Goal: Information Seeking & Learning: Learn about a topic

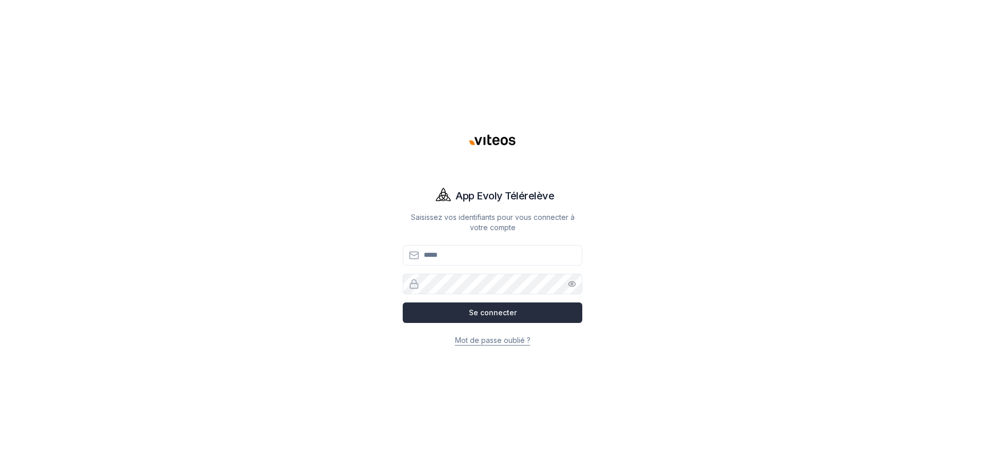
type input "**********"
click at [469, 308] on button "Se connecter" at bounding box center [493, 313] width 180 height 21
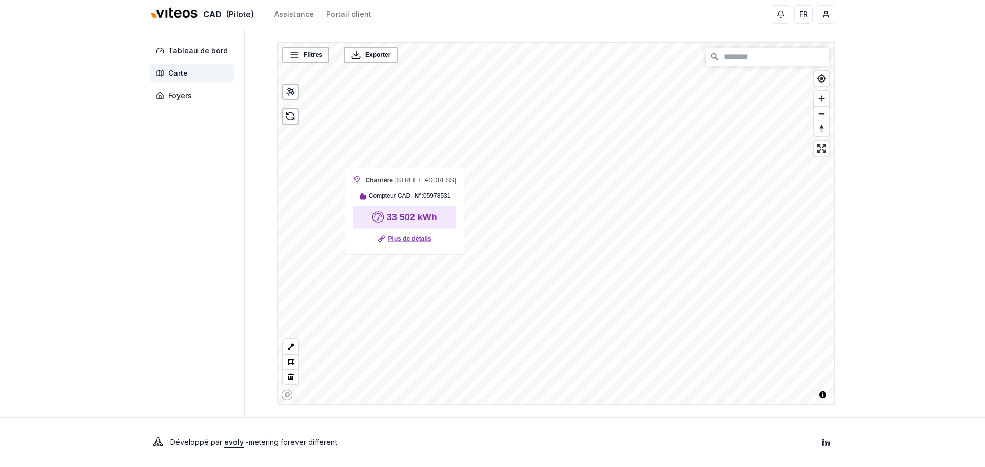
click at [428, 244] on link "Plus de détails" at bounding box center [409, 239] width 43 height 10
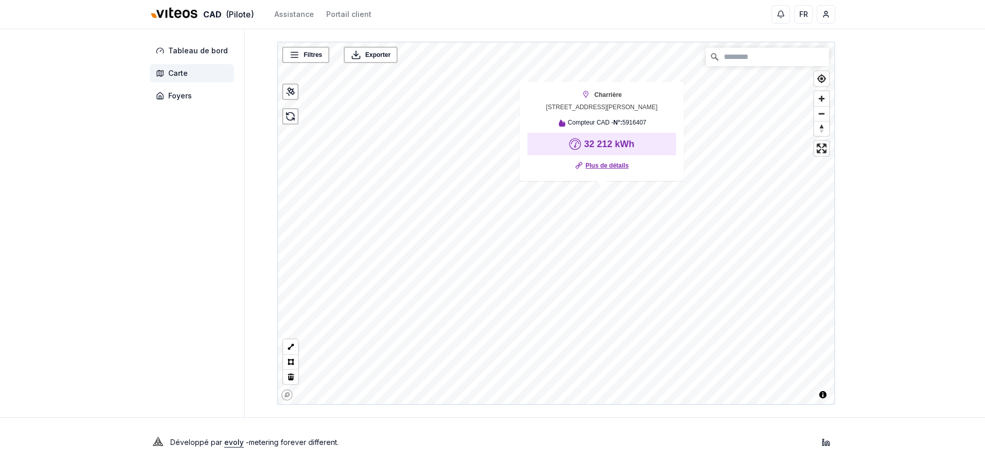
click at [602, 167] on link "Plus de détails" at bounding box center [607, 166] width 43 height 10
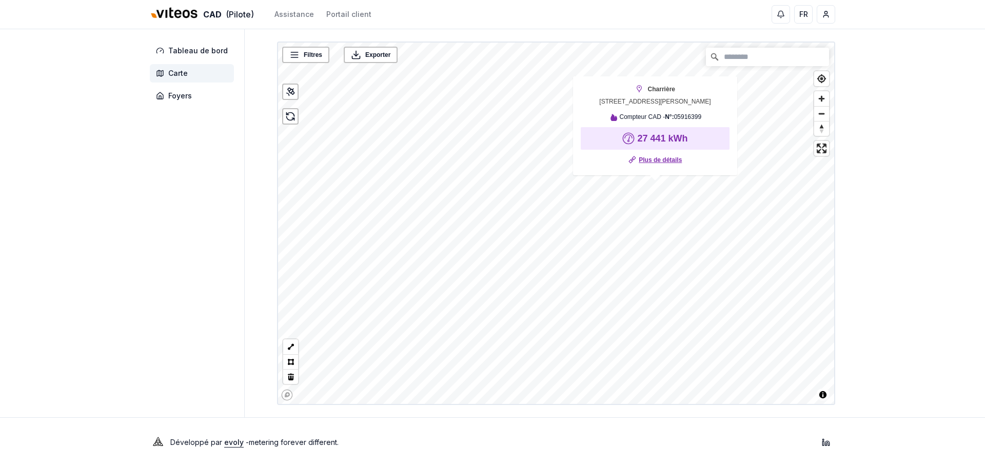
click at [659, 159] on link "Plus de détails" at bounding box center [660, 160] width 43 height 10
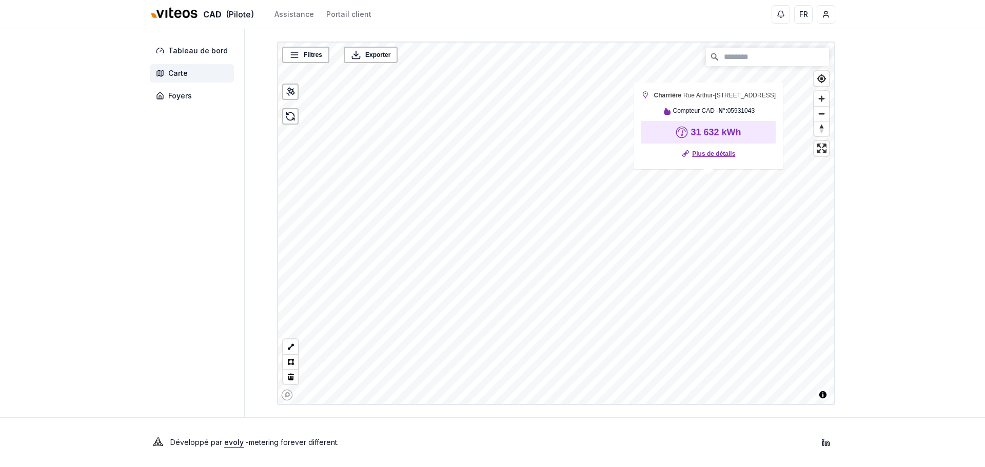
click at [708, 156] on link "Plus de détails" at bounding box center [713, 154] width 43 height 10
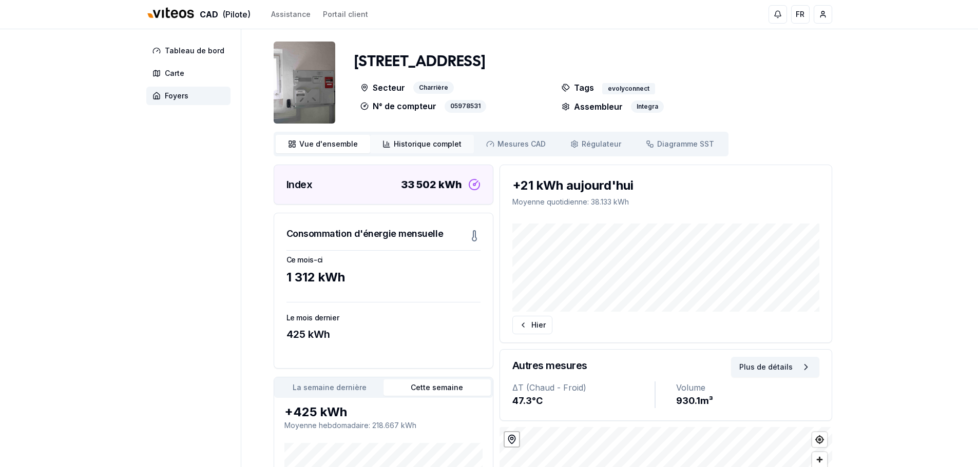
click at [409, 146] on span "Historique complet" at bounding box center [428, 144] width 68 height 10
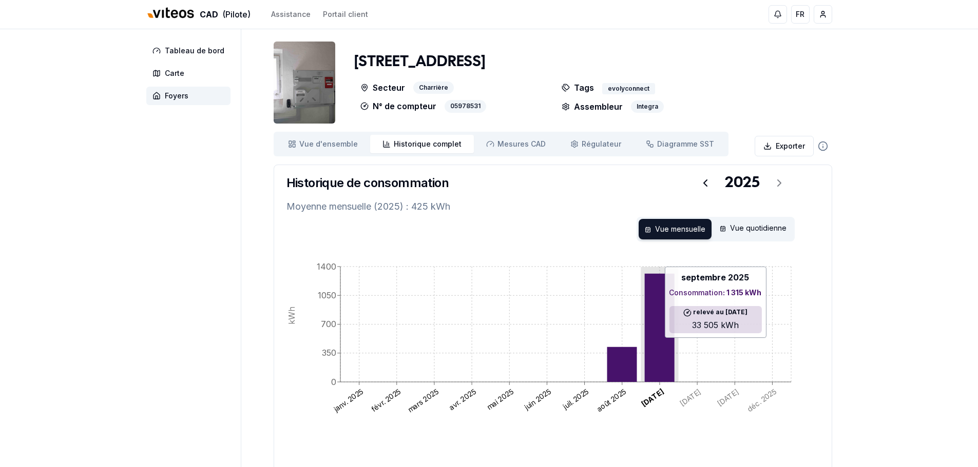
click at [665, 324] on icon at bounding box center [659, 328] width 30 height 108
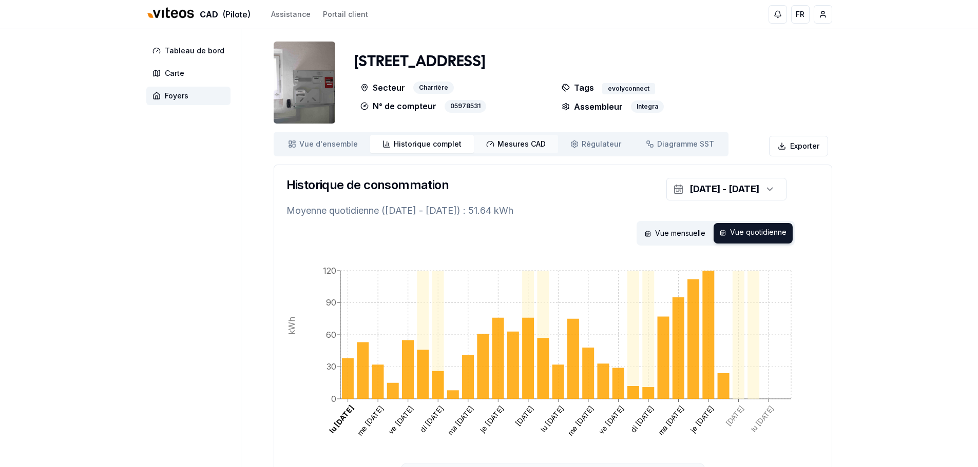
click at [512, 147] on span "Mesures CAD" at bounding box center [521, 144] width 48 height 10
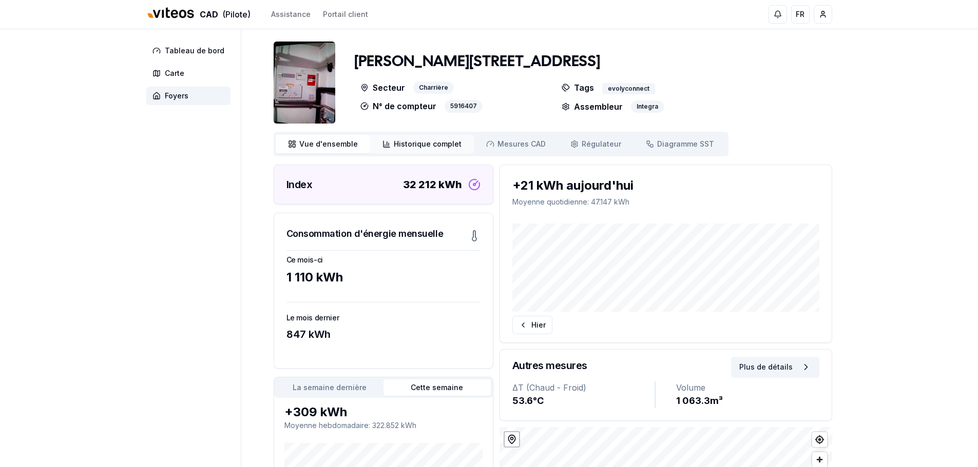
click at [431, 147] on span "Historique complet" at bounding box center [428, 144] width 68 height 10
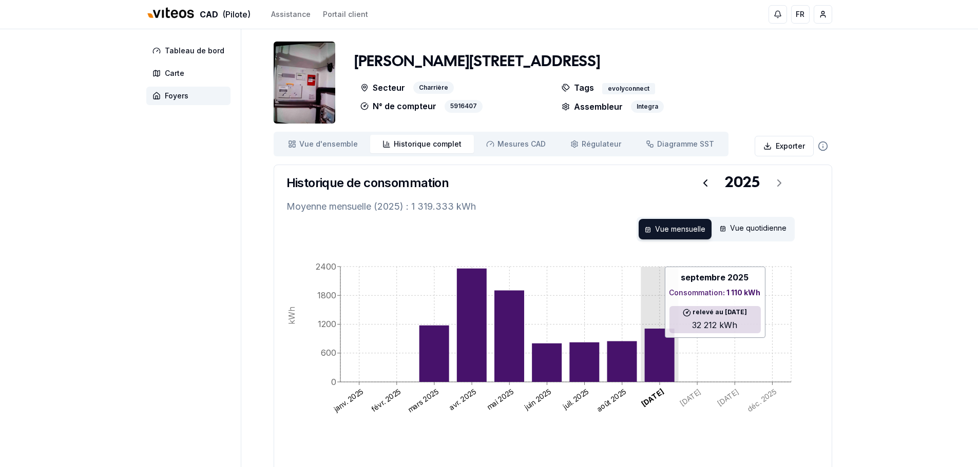
click at [670, 341] on icon at bounding box center [659, 355] width 30 height 53
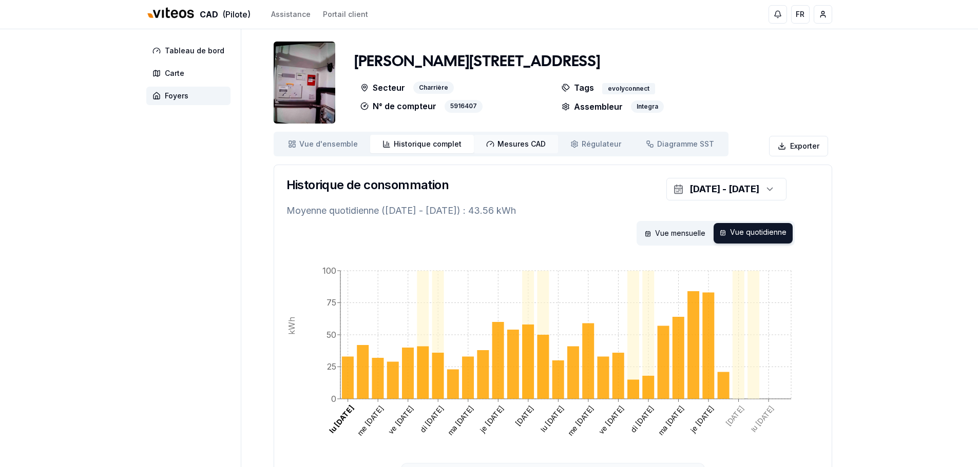
click at [508, 147] on span "Mesures CAD" at bounding box center [521, 144] width 48 height 10
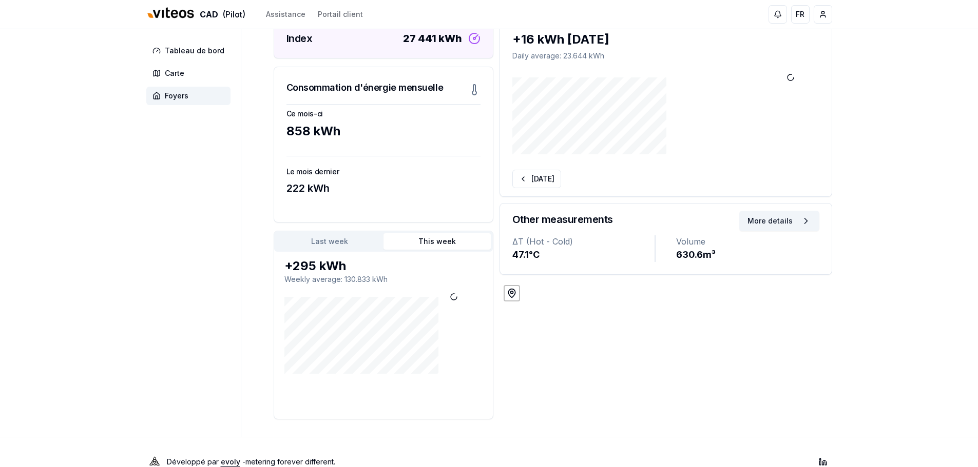
scroll to position [154, 0]
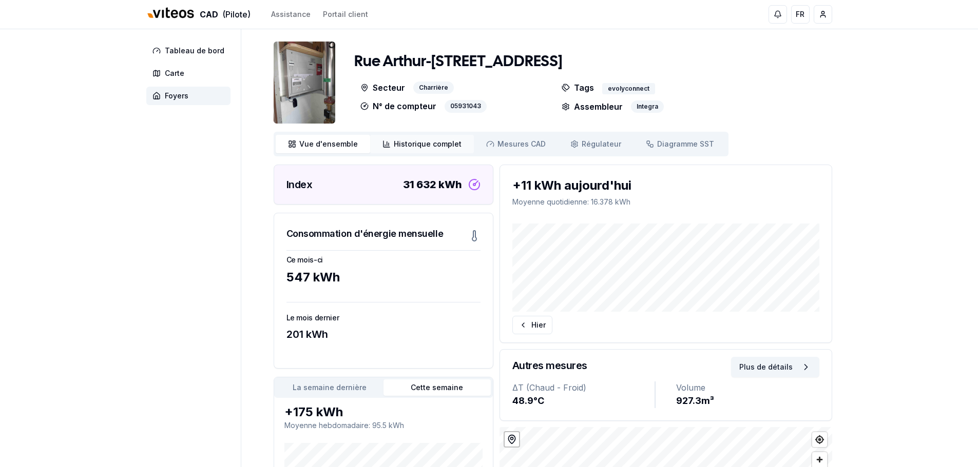
click at [416, 148] on span "Historique complet" at bounding box center [428, 144] width 68 height 10
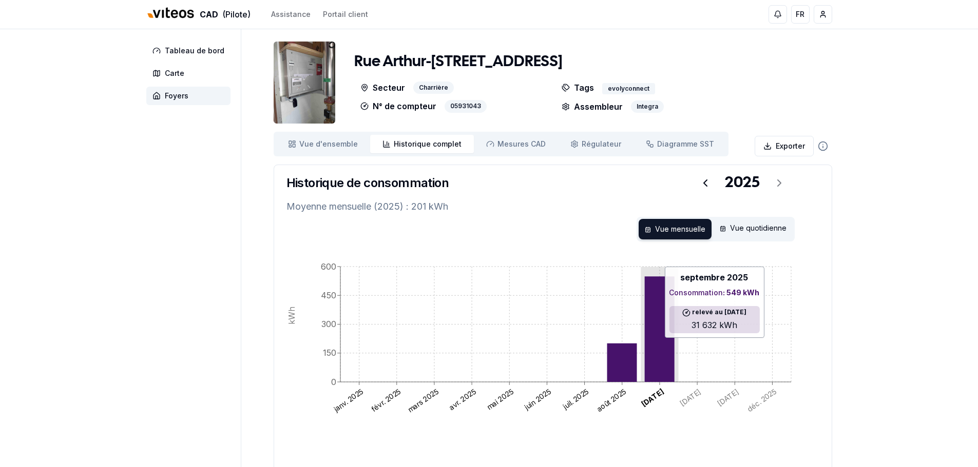
click at [658, 313] on icon at bounding box center [659, 330] width 30 height 106
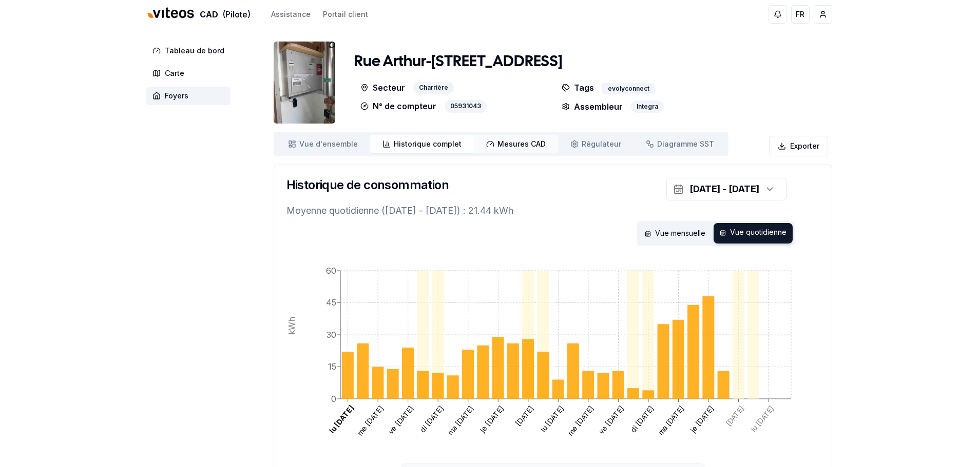
click at [518, 149] on span "Mesures CAD" at bounding box center [521, 144] width 48 height 10
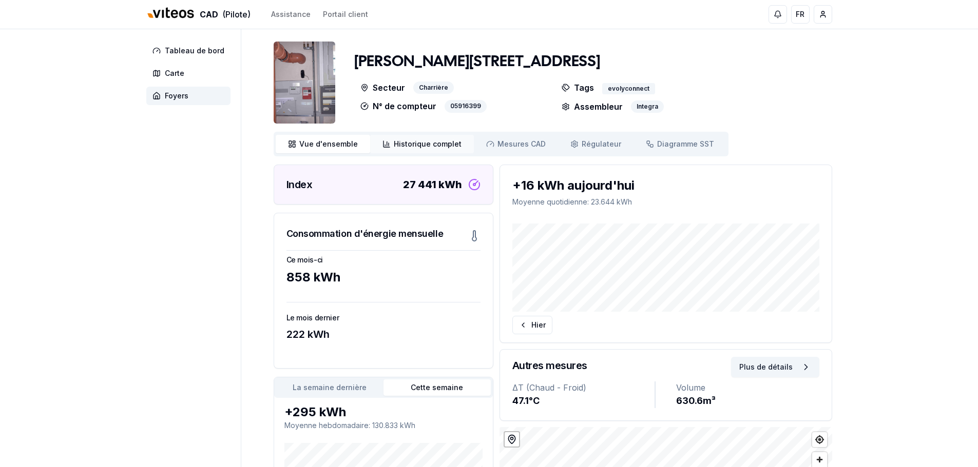
click at [429, 142] on span "Historique complet" at bounding box center [428, 144] width 68 height 10
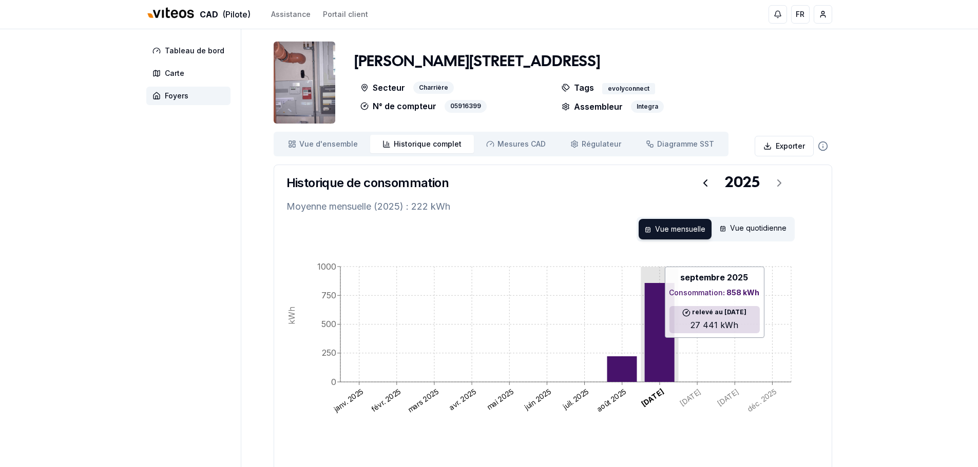
click at [655, 337] on icon at bounding box center [659, 332] width 30 height 99
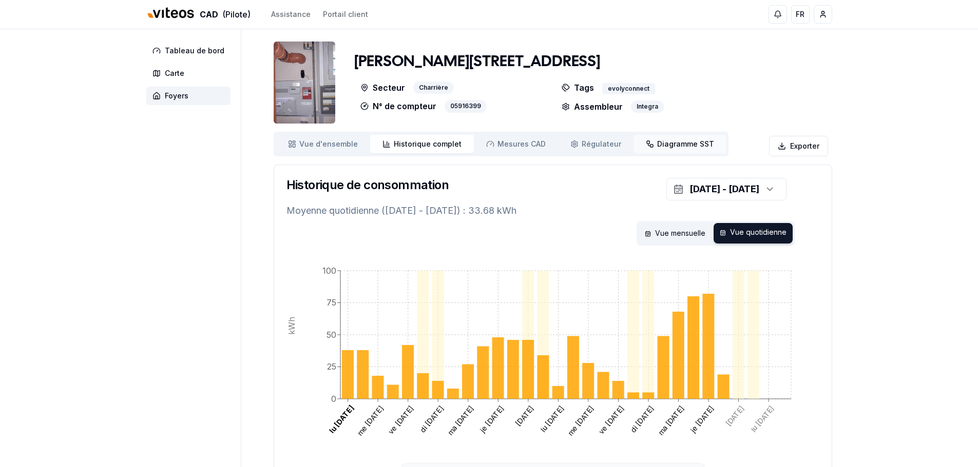
click at [660, 139] on link "Diagramme SST Diagramme" at bounding box center [679, 144] width 93 height 18
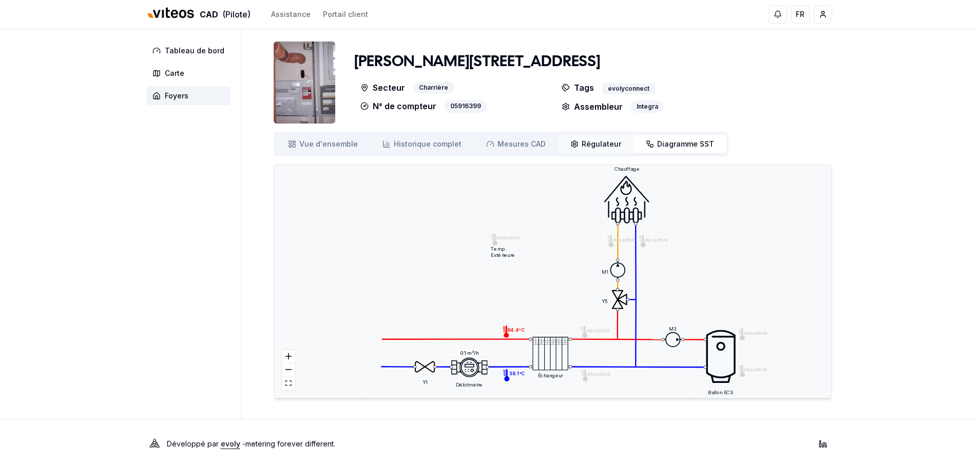
click at [596, 143] on span "Régulateur" at bounding box center [601, 144] width 40 height 10
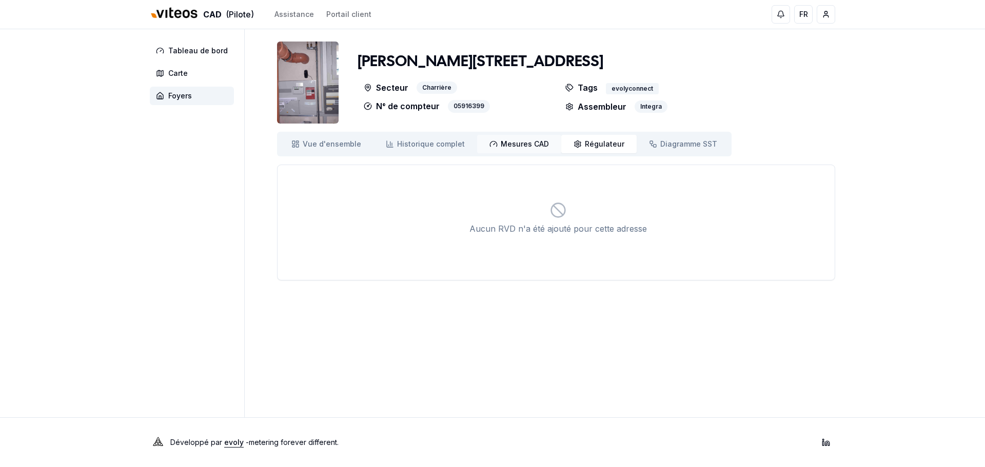
click at [501, 142] on span "Mesures CAD" at bounding box center [525, 144] width 48 height 10
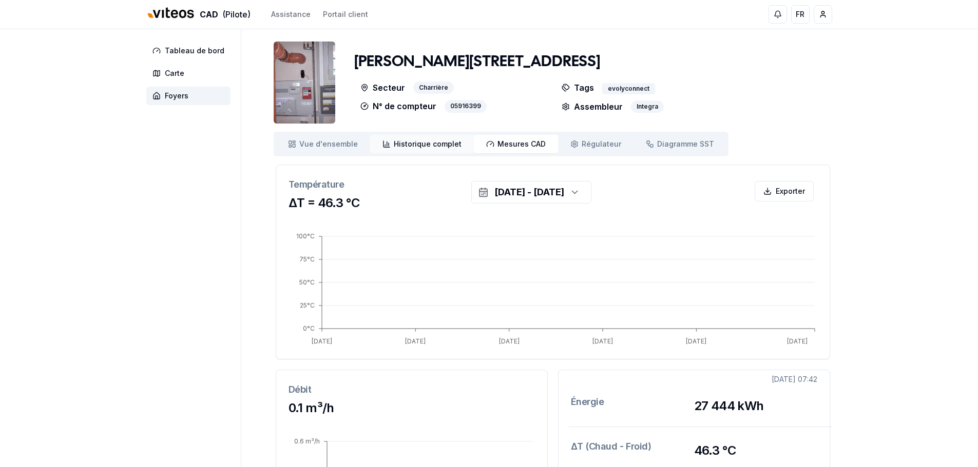
click at [426, 148] on span "Historique complet" at bounding box center [428, 144] width 68 height 10
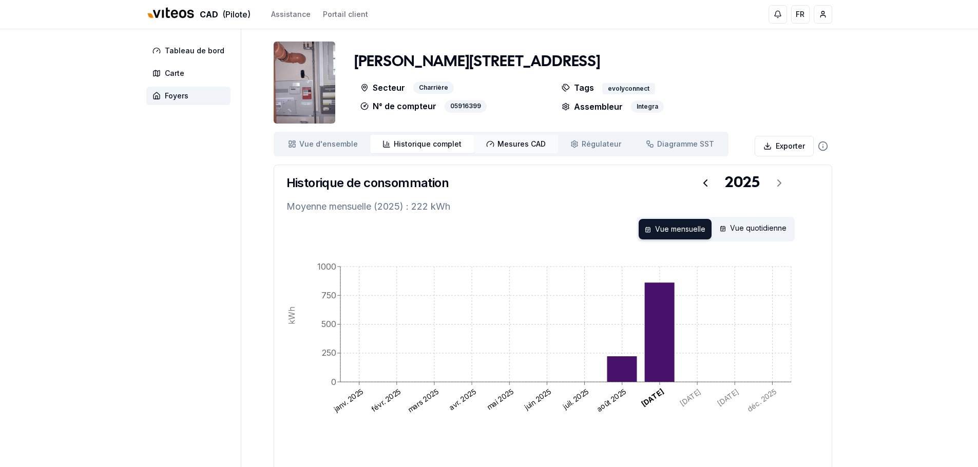
click at [505, 141] on span "Mesures CAD" at bounding box center [521, 144] width 48 height 10
